Goal: Information Seeking & Learning: Learn about a topic

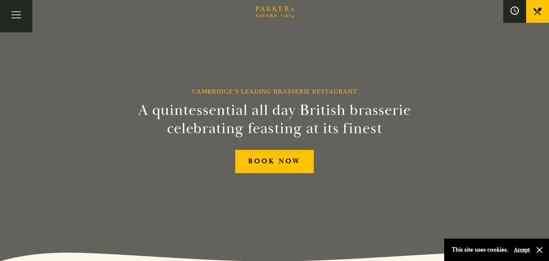
click at [516, 10] on icon at bounding box center [514, 10] width 8 height 8
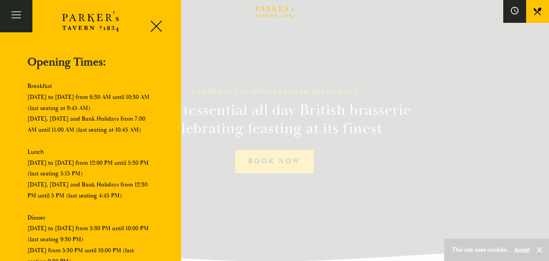
click at [537, 10] on icon at bounding box center [537, 12] width 8 height 8
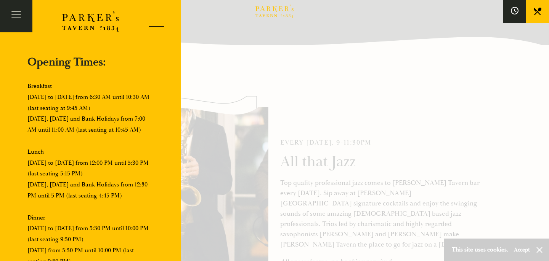
click at [160, 27] on div at bounding box center [153, 27] width 32 height 32
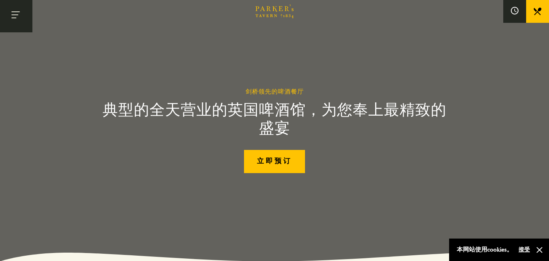
click at [16, 13] on button "切换导航" at bounding box center [16, 16] width 32 height 32
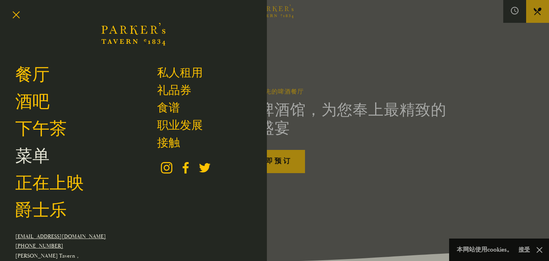
click at [45, 165] on font "菜单" at bounding box center [32, 156] width 34 height 21
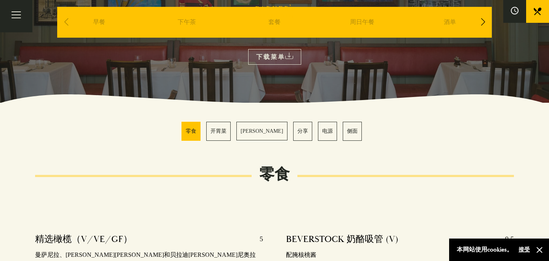
scroll to position [24, 0]
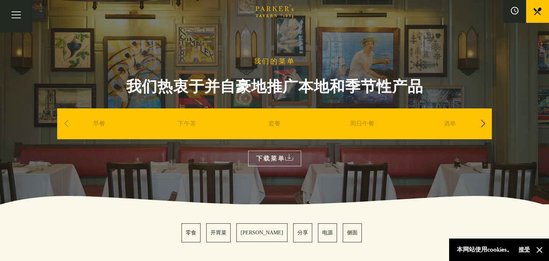
click at [485, 121] on div "下一张幻灯片" at bounding box center [482, 123] width 10 height 17
click at [479, 123] on div "下一张幻灯片" at bounding box center [482, 123] width 10 height 17
click at [455, 124] on font "甜点" at bounding box center [450, 123] width 12 height 7
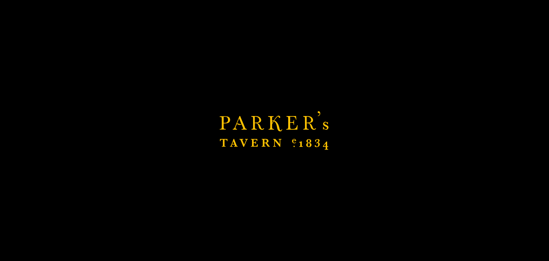
scroll to position [461, 0]
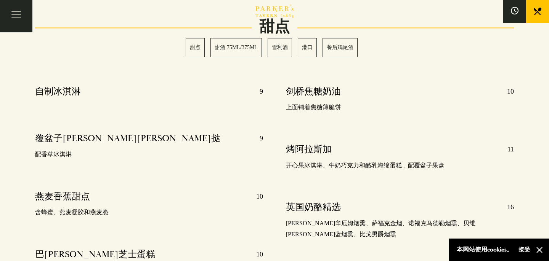
scroll to position [266, 0]
